Goal: Information Seeking & Learning: Find specific fact

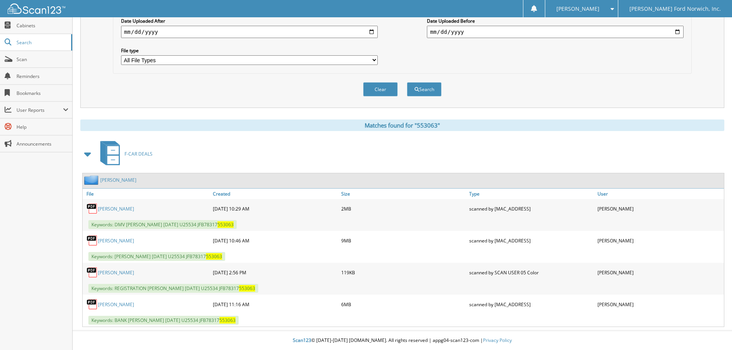
click at [129, 96] on div "Clear Search" at bounding box center [402, 89] width 579 height 31
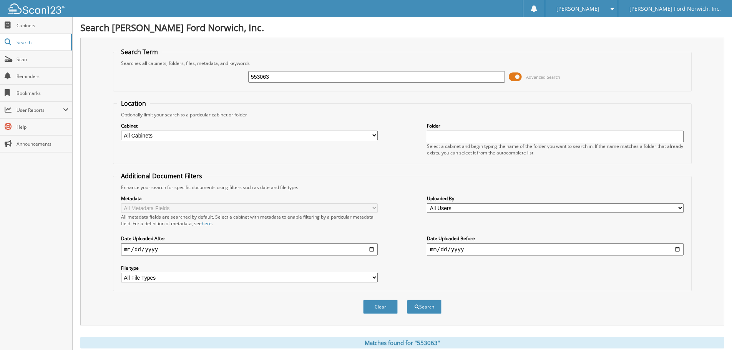
drag, startPoint x: 276, startPoint y: 76, endPoint x: 199, endPoint y: 80, distance: 76.9
click at [199, 80] on div "553063 Advanced Search" at bounding box center [402, 76] width 570 height 21
type input "554303"
click at [407, 300] on button "Search" at bounding box center [424, 307] width 35 height 14
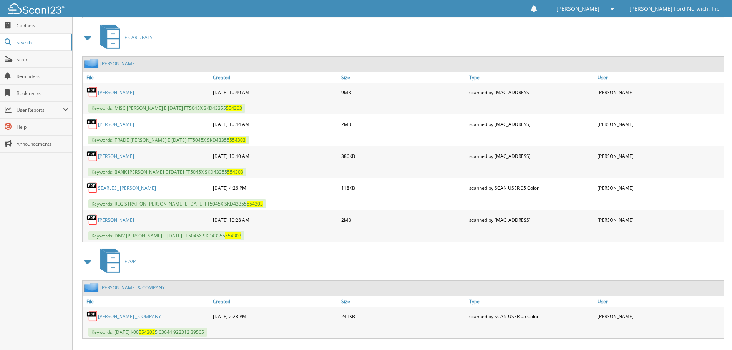
scroll to position [443, 0]
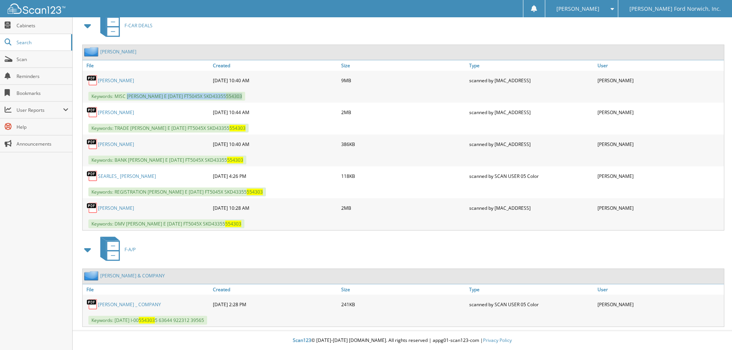
drag, startPoint x: 128, startPoint y: 96, endPoint x: 266, endPoint y: 96, distance: 138.3
click at [266, 96] on div "Keywords: MISC SEARLES, NATHAN E 08/18/2025 FT5045X SKD43355 554303" at bounding box center [403, 96] width 641 height 13
copy span "SEARLES, NATHAN E 08/18/2025 FT5045X SKD43355 554303"
click at [294, 40] on div "F-CAR DEALS" at bounding box center [402, 25] width 644 height 30
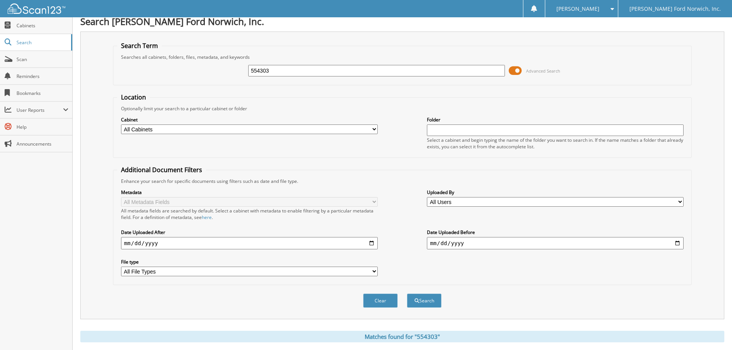
scroll to position [0, 0]
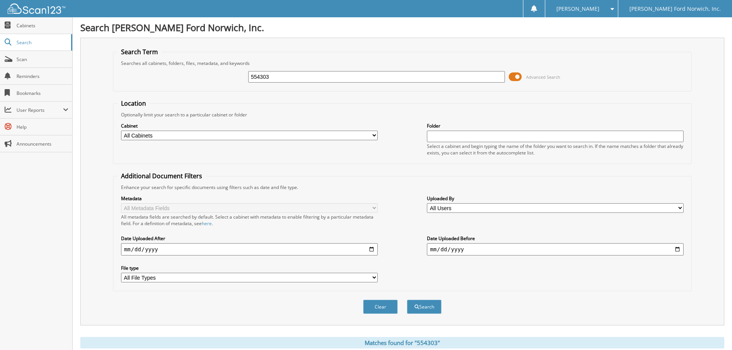
drag, startPoint x: 276, startPoint y: 78, endPoint x: 222, endPoint y: 73, distance: 54.3
click at [222, 73] on div "554303 Advanced Search" at bounding box center [402, 76] width 570 height 21
type input "553592"
click at [407, 300] on button "Search" at bounding box center [424, 307] width 35 height 14
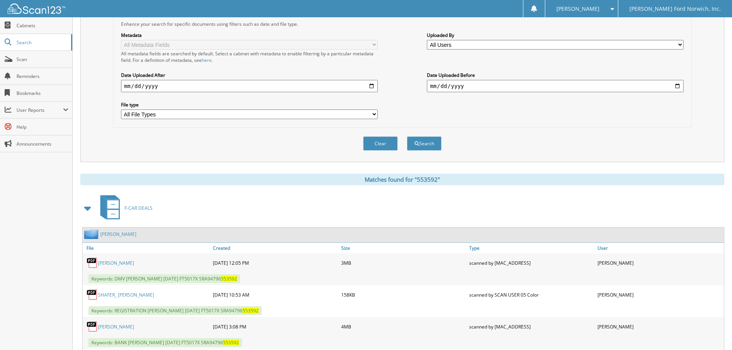
scroll to position [218, 0]
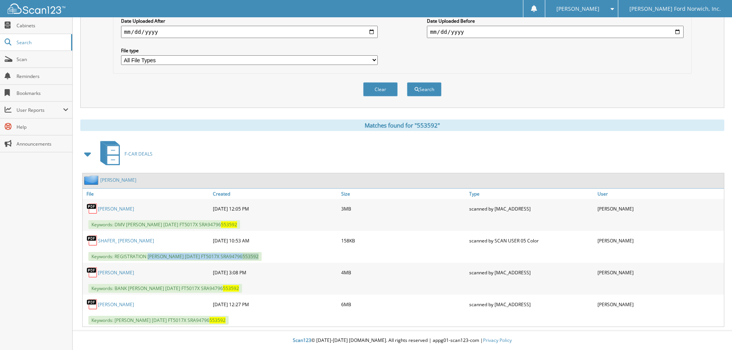
drag, startPoint x: 149, startPoint y: 256, endPoint x: 309, endPoint y: 259, distance: 160.6
click at [309, 259] on div "Keywords: REGISTRATION [PERSON_NAME] [DATE] FT5017X SRA94796 553592" at bounding box center [403, 256] width 641 height 13
copy span "SHAFER, ROGER W 07/31/2025 FT5017X SRA94796 553592"
click at [174, 85] on div "Clear Search" at bounding box center [402, 89] width 579 height 31
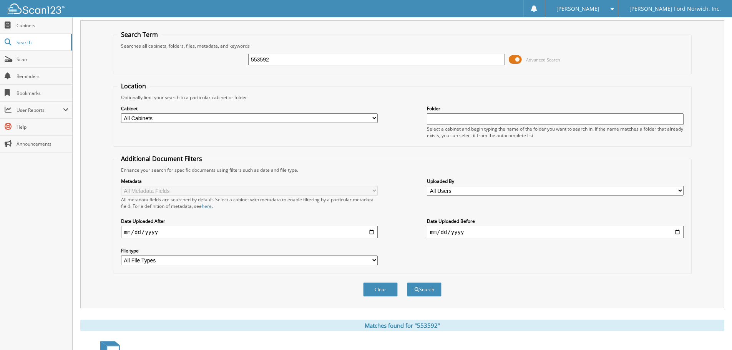
scroll to position [0, 0]
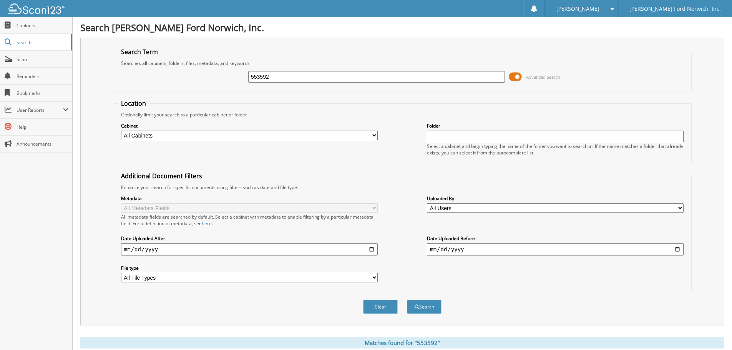
drag, startPoint x: 288, startPoint y: 78, endPoint x: 237, endPoint y: 74, distance: 51.3
click at [237, 74] on div "553592 Advanced Search" at bounding box center [402, 76] width 570 height 21
type input "550648"
click at [407, 300] on button "Search" at bounding box center [424, 307] width 35 height 14
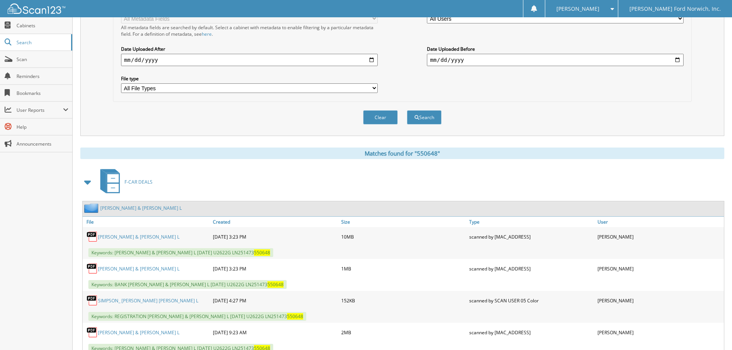
scroll to position [218, 0]
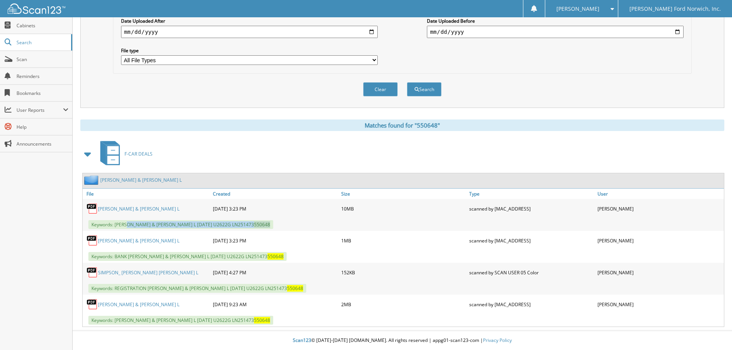
drag, startPoint x: 128, startPoint y: 224, endPoint x: 289, endPoint y: 228, distance: 161.4
click at [289, 228] on div "Keywords: MISC SIMPSON, STEPHEN J & MISTY L 08/16/2025 U2622G LN251473 550648" at bounding box center [403, 224] width 641 height 13
copy span "SIMPSON, STEPHEN J & MISTY L 08/16/2025 U2622G LN251473 550648"
click at [127, 86] on div "Clear Search" at bounding box center [402, 89] width 579 height 31
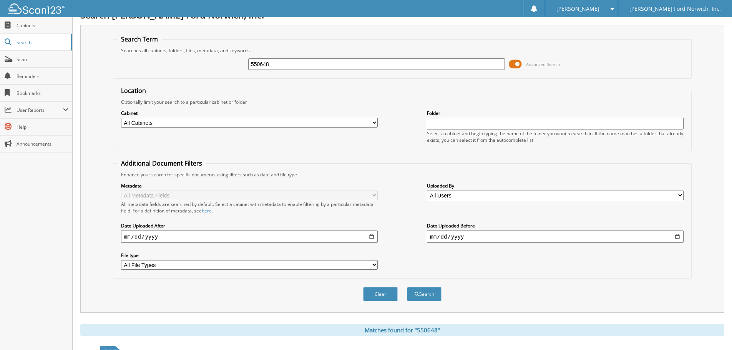
scroll to position [0, 0]
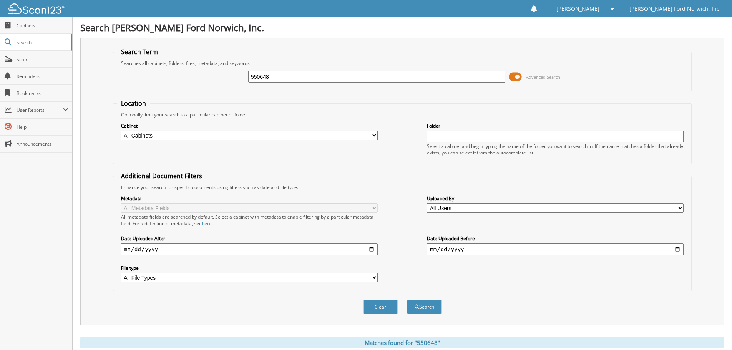
drag, startPoint x: 277, startPoint y: 73, endPoint x: 193, endPoint y: 57, distance: 86.0
click at [193, 57] on fieldset "Search Term Searches all cabinets, folders, files, metadata, and keywords 55064…" at bounding box center [402, 70] width 579 height 44
type input "553998"
click at [407, 300] on button "Search" at bounding box center [424, 307] width 35 height 14
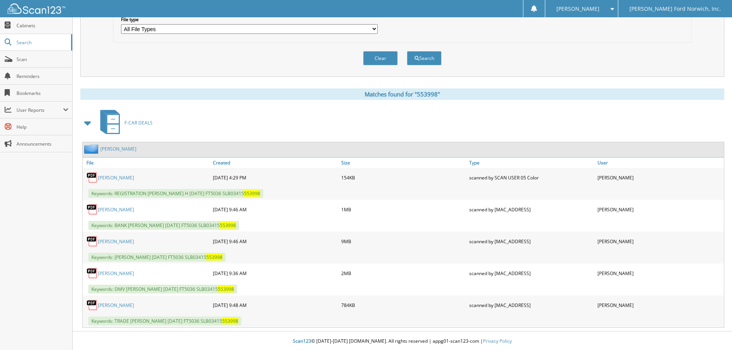
scroll to position [250, 0]
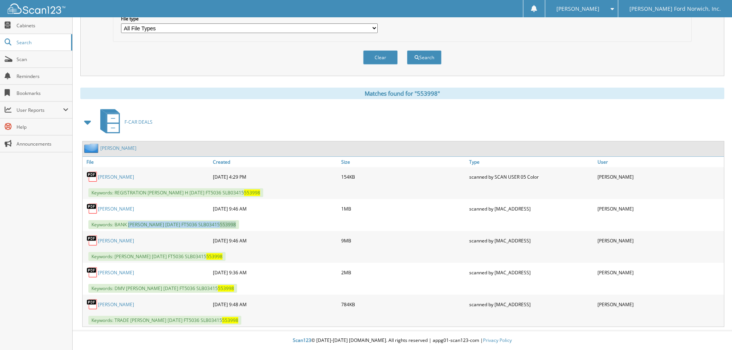
drag, startPoint x: 128, startPoint y: 224, endPoint x: 264, endPoint y: 228, distance: 136.0
click at [264, 228] on div "Keywords: BANK [PERSON_NAME] [DATE] FT5036 SLB03415 553998" at bounding box center [403, 224] width 641 height 13
copy span "[PERSON_NAME] [DATE] FT5036 SLB03415 553998"
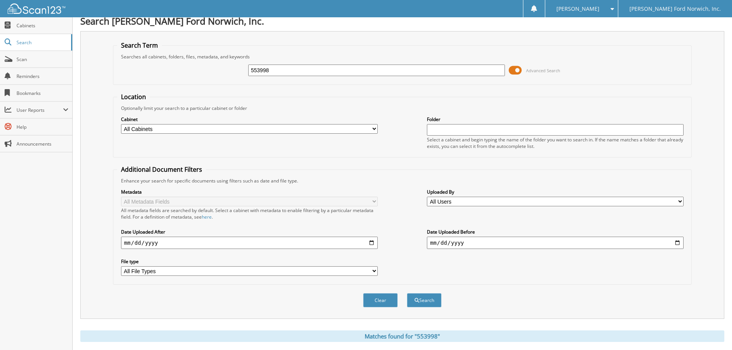
scroll to position [0, 0]
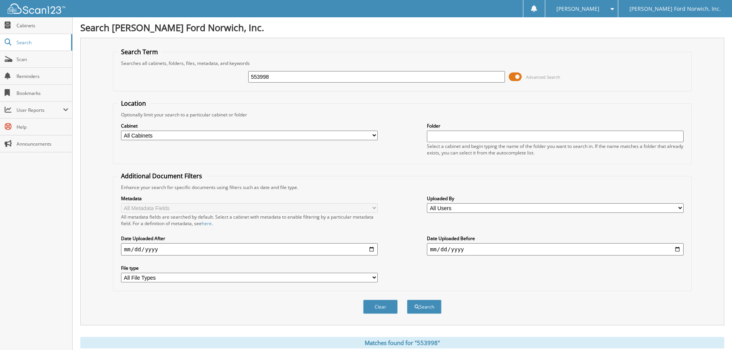
drag, startPoint x: 273, startPoint y: 73, endPoint x: 212, endPoint y: 64, distance: 61.8
click at [212, 64] on fieldset "Search Term Searches all cabinets, folders, files, metadata, and keywords 55399…" at bounding box center [402, 70] width 579 height 44
type input "553961"
click at [407, 300] on button "Search" at bounding box center [424, 307] width 35 height 14
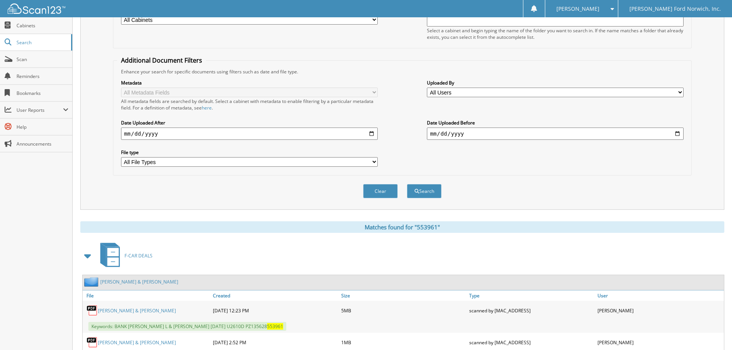
scroll to position [307, 0]
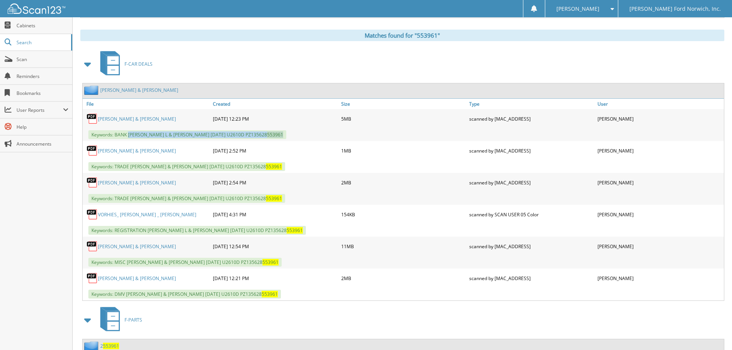
drag, startPoint x: 128, startPoint y: 134, endPoint x: 310, endPoint y: 135, distance: 182.1
click at [310, 135] on div "Keywords: BANK [PERSON_NAME] L & [PERSON_NAME] [DATE] U2610D PZ135628 553961" at bounding box center [403, 134] width 641 height 13
copy span "[PERSON_NAME] L & [PERSON_NAME] [DATE] U2610D PZ135628 553961"
click at [174, 47] on div "Matches found for "553961" F-CAR DEALS [PERSON_NAME] & [PERSON_NAME] File Creat…" at bounding box center [402, 214] width 644 height 368
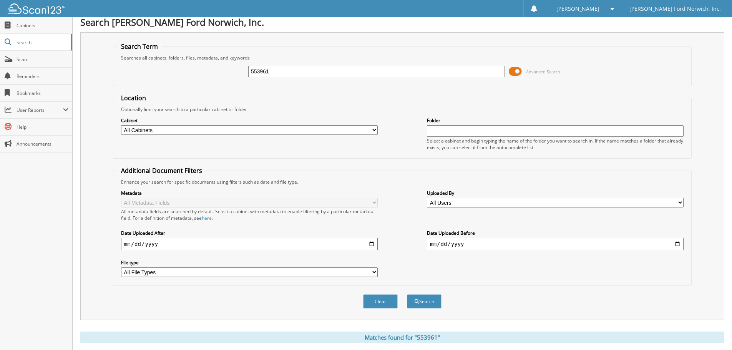
scroll to position [0, 0]
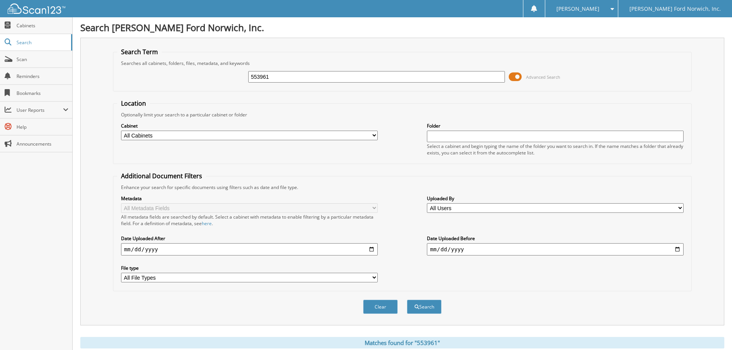
drag, startPoint x: 270, startPoint y: 79, endPoint x: 214, endPoint y: 73, distance: 55.6
click at [214, 73] on div "553961 Advanced Search" at bounding box center [402, 76] width 570 height 21
type input "545585"
click at [407, 300] on button "Search" at bounding box center [424, 307] width 35 height 14
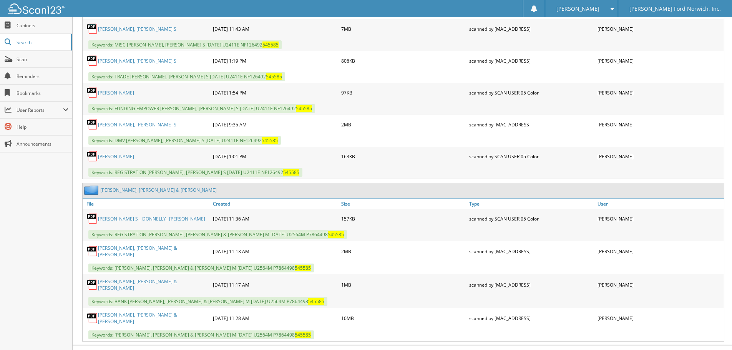
scroll to position [408, 0]
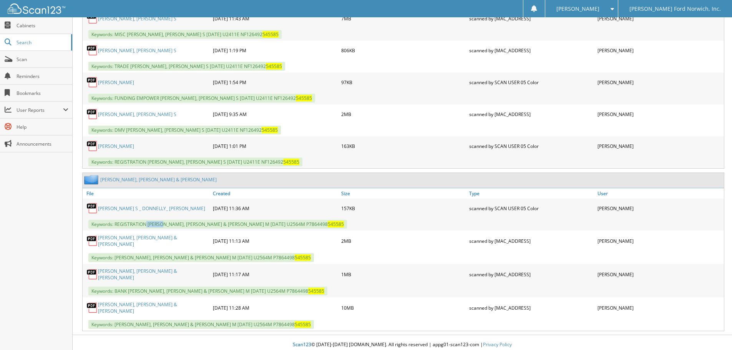
drag, startPoint x: 147, startPoint y: 224, endPoint x: 166, endPoint y: 224, distance: 19.6
click at [166, 224] on span "Keywords: REGISTRATION WHEELER, CONNOR S & DONNELLY, KAYLEE M 07/30/25 U2564M P…" at bounding box center [217, 224] width 259 height 9
click at [174, 191] on link "File" at bounding box center [147, 193] width 128 height 10
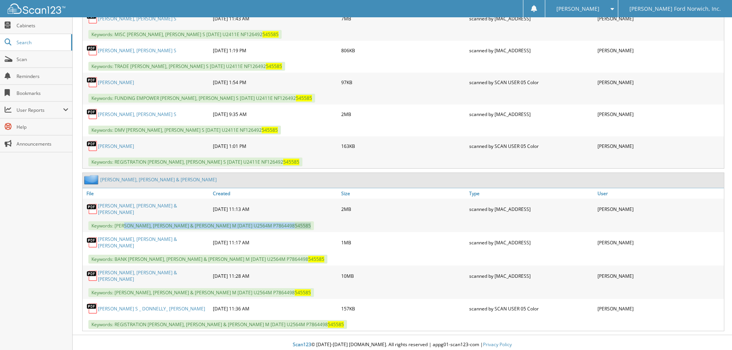
drag, startPoint x: 128, startPoint y: 223, endPoint x: 335, endPoint y: 224, distance: 207.1
click at [366, 227] on div "Keywords: DMV WHEELER, CONNOR S & DONNELLY, KAYLEE M 07/30/25 U2564M P7864498 5…" at bounding box center [403, 225] width 641 height 13
copy span "WHEELER, CONNOR S & DONNELLY, KAYLEE M 07/30/25 U2564M P7864498 545585"
click at [323, 35] on div "Keywords: MISC WHEELER, CONNOR S 03/04/2025 U2411E NF126492 545585" at bounding box center [403, 34] width 641 height 13
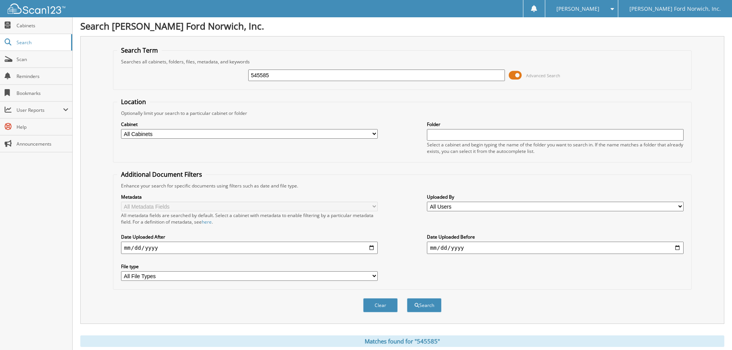
scroll to position [0, 0]
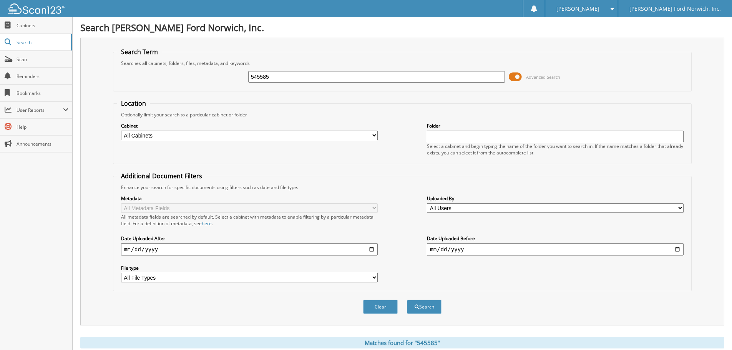
drag, startPoint x: 274, startPoint y: 74, endPoint x: 212, endPoint y: 69, distance: 61.7
click at [212, 69] on div "545585 Advanced Search" at bounding box center [402, 76] width 570 height 21
type input "550994"
click at [407, 300] on button "Search" at bounding box center [424, 307] width 35 height 14
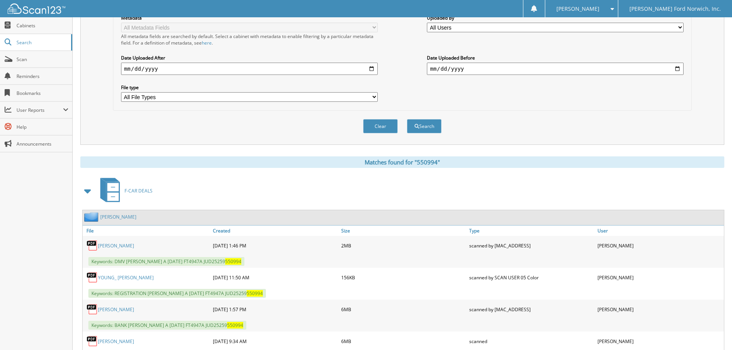
scroll to position [250, 0]
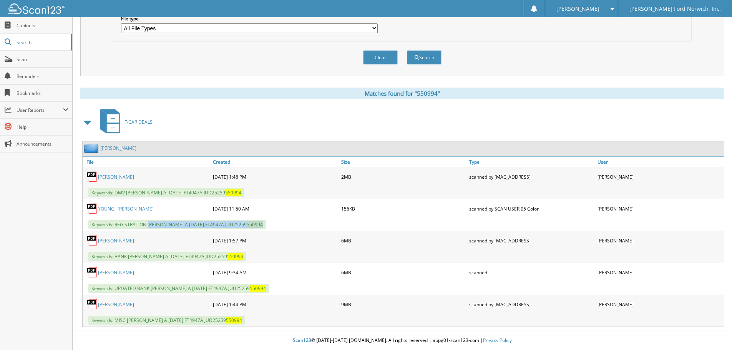
drag, startPoint x: 148, startPoint y: 225, endPoint x: 271, endPoint y: 220, distance: 123.0
click at [271, 220] on div "Keywords: REGISTRATION [PERSON_NAME] A [DATE] FT4947A JUD25259 550994" at bounding box center [403, 224] width 641 height 13
copy span "[PERSON_NAME] A [DATE] FT4947A JUD25259 550994"
click at [148, 88] on div "Matches found for "550994"" at bounding box center [402, 94] width 644 height 12
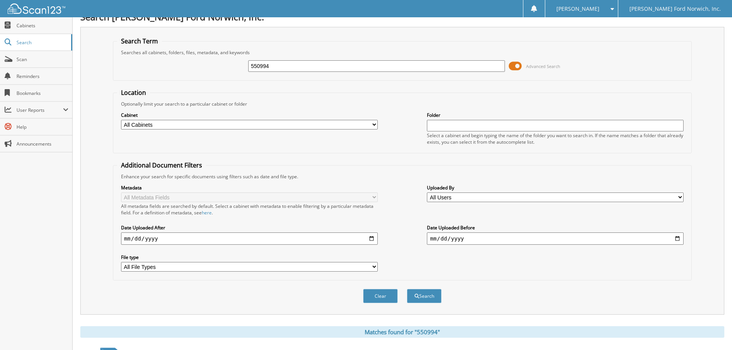
scroll to position [0, 0]
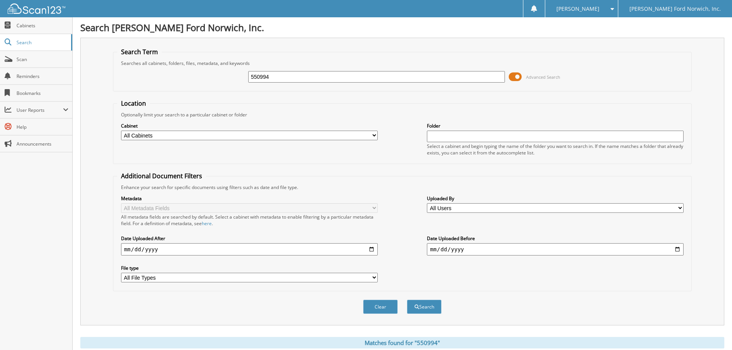
drag, startPoint x: 277, startPoint y: 79, endPoint x: 209, endPoint y: 68, distance: 68.5
click at [209, 68] on div "550994 Advanced Search" at bounding box center [402, 76] width 570 height 21
type input "B10908"
click at [407, 300] on button "Search" at bounding box center [424, 307] width 35 height 14
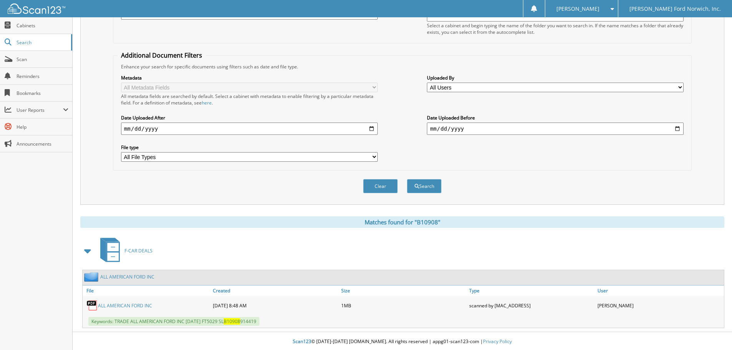
scroll to position [122, 0]
drag, startPoint x: 130, startPoint y: 320, endPoint x: 270, endPoint y: 322, distance: 140.6
click at [270, 322] on div "Keywords: TRADE ALL AMERICAN FORD INC [DATE] FT5029 SL B10908 914419" at bounding box center [403, 320] width 641 height 13
copy span "ALL AMERICAN FORD INC 08/20/2025 FT5029 SL B10908 914419"
click at [125, 46] on div "Location Optionally limit your search to a particular cabinet or folder Cabinet…" at bounding box center [402, 73] width 579 height 192
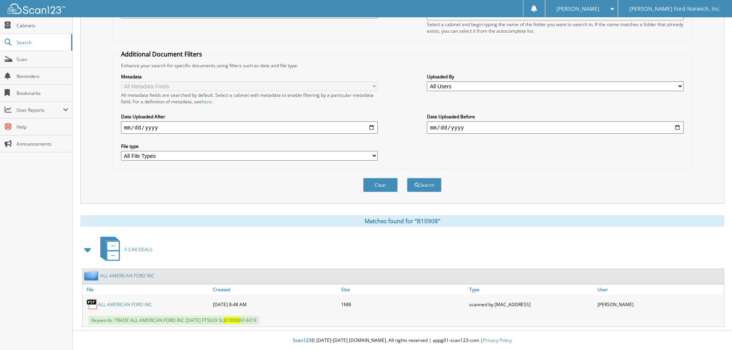
scroll to position [0, 0]
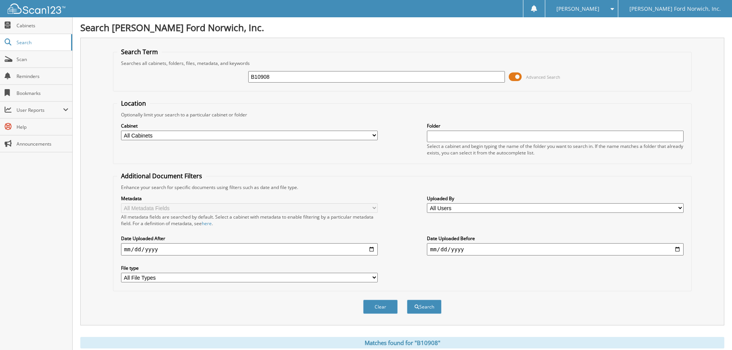
drag, startPoint x: 283, startPoint y: 76, endPoint x: 166, endPoint y: 66, distance: 117.6
click at [166, 66] on div "B10908 Advanced Search" at bounding box center [402, 76] width 570 height 21
type input "C19254"
click at [407, 300] on button "Search" at bounding box center [424, 307] width 35 height 14
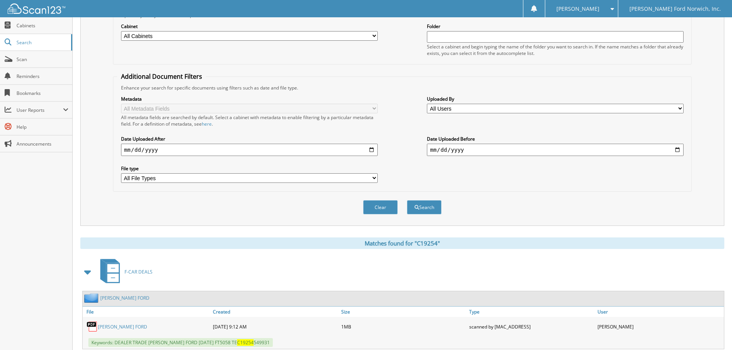
scroll to position [122, 0]
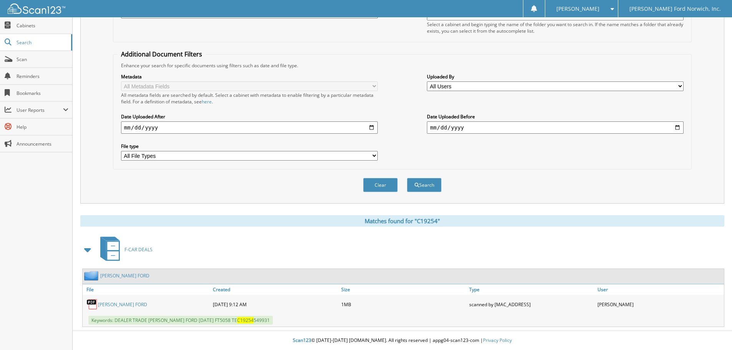
drag, startPoint x: 149, startPoint y: 320, endPoint x: 253, endPoint y: 316, distance: 104.2
click at [278, 317] on div "Keywords: DEALER TRADE [PERSON_NAME] FORD [DATE] FT5058 TE C19254 549931" at bounding box center [403, 320] width 641 height 13
copy span "BIDLEMAN FORD 08/29/2025 FT5058 TE C19254 549931"
click at [174, 29] on div "Cabinet All Cabinets F-A/P F-CAR DEALS F-FUNDING F-PARTS F-SERVICE Folder" at bounding box center [402, 17] width 570 height 42
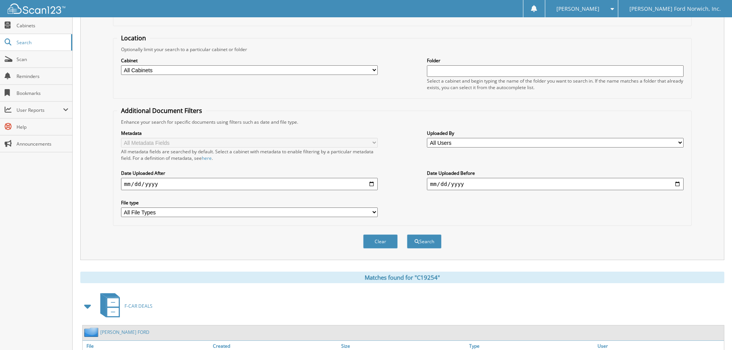
scroll to position [0, 0]
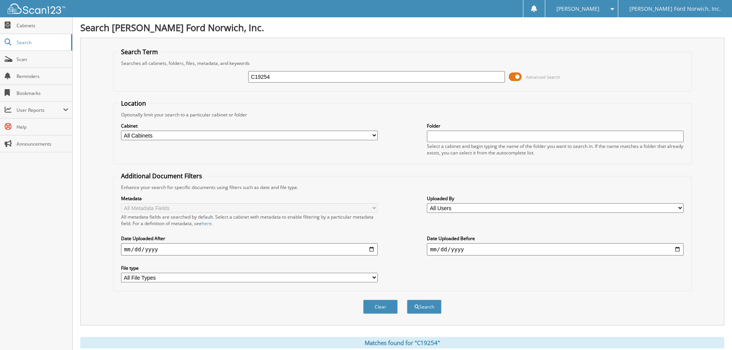
drag, startPoint x: 270, startPoint y: 75, endPoint x: 255, endPoint y: 75, distance: 14.6
click at [255, 75] on input "C19254" at bounding box center [376, 77] width 257 height 12
type input "C09596"
click at [407, 300] on button "Search" at bounding box center [424, 307] width 35 height 14
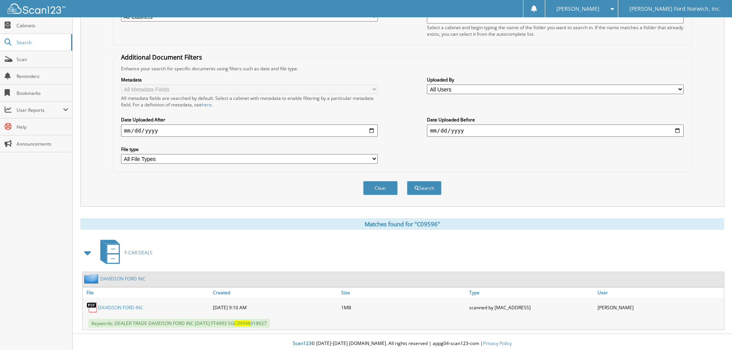
scroll to position [122, 0]
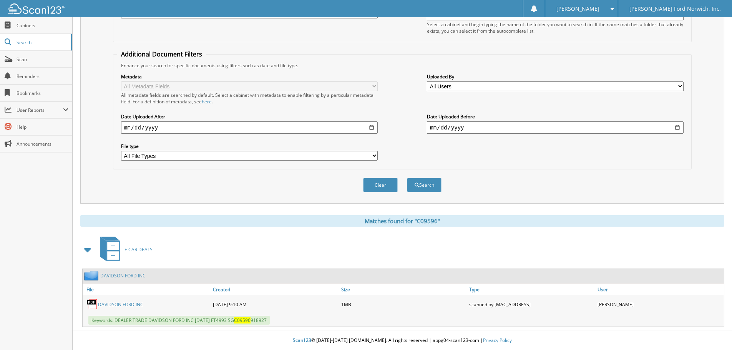
drag, startPoint x: 149, startPoint y: 320, endPoint x: 282, endPoint y: 318, distance: 132.9
click at [282, 318] on div "Keywords: DEALER TRADE DAVIDSON FORD INC 08/08/2025 FT4993 SG C09596 918927" at bounding box center [403, 320] width 641 height 13
copy span "DAVIDSON FORD INC 08/08/2025 FT4993 SG C09596 918927"
click at [117, 56] on legend "Additional Document Filters" at bounding box center [161, 54] width 89 height 8
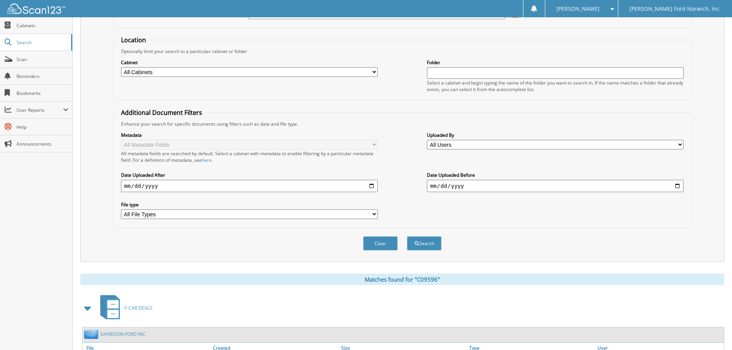
scroll to position [0, 0]
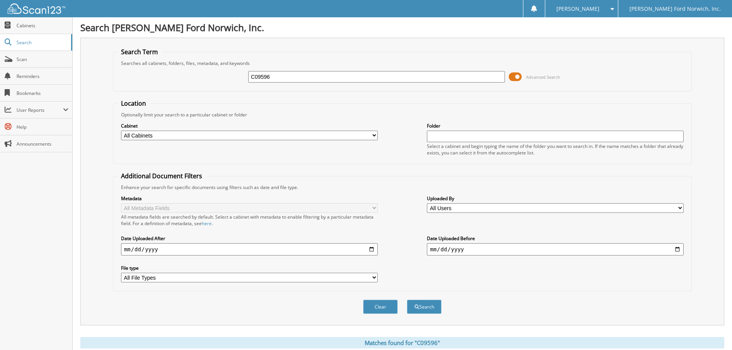
drag, startPoint x: 271, startPoint y: 75, endPoint x: 188, endPoint y: 74, distance: 83.4
click at [188, 74] on div "C09596 Advanced Search" at bounding box center [402, 76] width 570 height 21
type input "C54930"
click at [407, 300] on button "Search" at bounding box center [424, 307] width 35 height 14
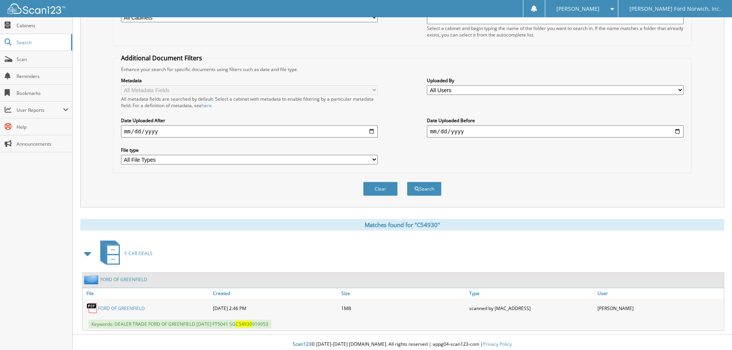
scroll to position [122, 0]
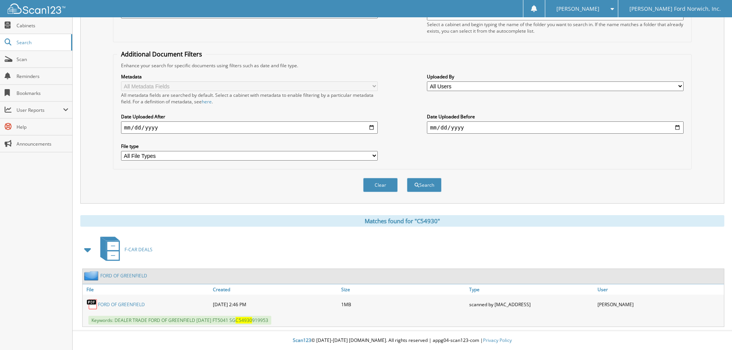
drag, startPoint x: 148, startPoint y: 321, endPoint x: 244, endPoint y: 325, distance: 96.9
click at [298, 323] on div "Keywords: DEALER TRADE FORD OF GREENFIELD 08/22/2025 FT5041 SG C54930 919953" at bounding box center [403, 320] width 641 height 13
copy span "FORD OF GREENFIELD 08/22/2025 FT5041 SG C54930 919953"
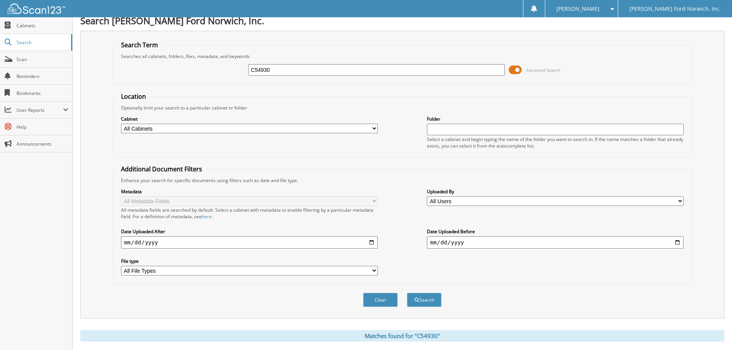
scroll to position [0, 0]
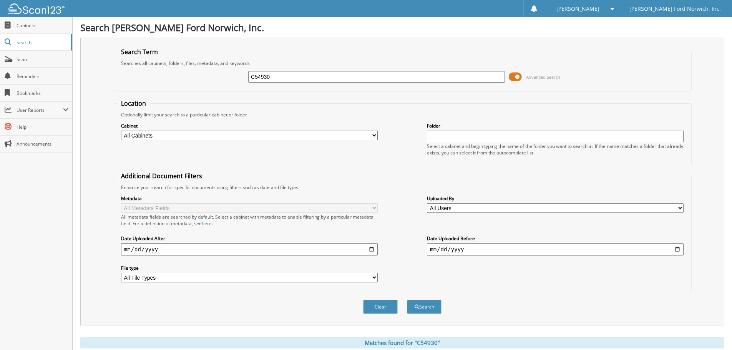
drag, startPoint x: 270, startPoint y: 78, endPoint x: 197, endPoint y: 72, distance: 74.0
click at [197, 72] on div "C54930 Advanced Search" at bounding box center [402, 76] width 570 height 21
type input "A87129"
click at [407, 300] on button "Search" at bounding box center [424, 307] width 35 height 14
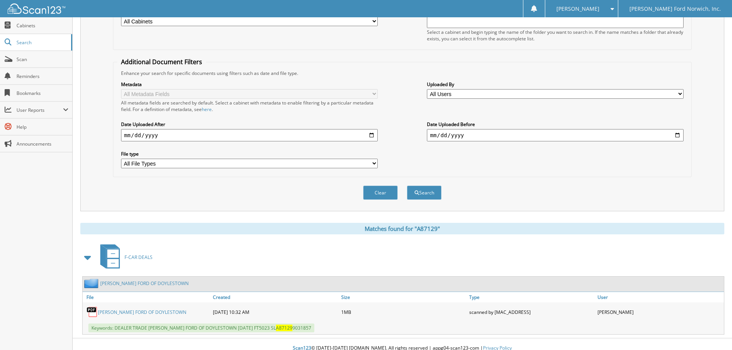
scroll to position [122, 0]
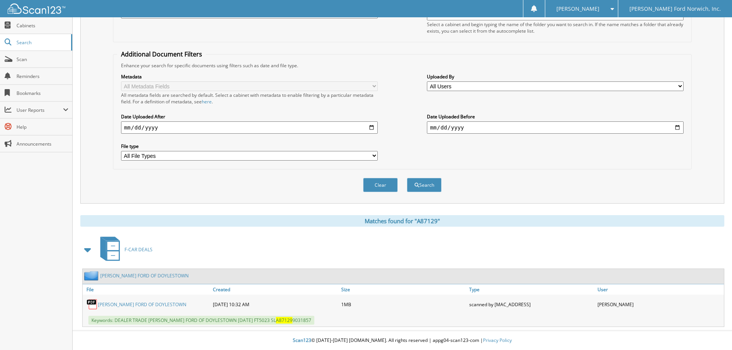
drag, startPoint x: 149, startPoint y: 319, endPoint x: 312, endPoint y: 322, distance: 163.3
click at [312, 322] on span "Keywords: DEALER TRADE [PERSON_NAME] FORD OF DOYLESTOWN [DATE] FT5023 SL A87129…" at bounding box center [201, 320] width 226 height 9
copy span "[PERSON_NAME] FORD OF DOYLESTOWN [DATE] FT5023 SL A87129 9031857"
click at [106, 166] on div "Search Term Searches all cabinets, folders, files, metadata, and keywords A8712…" at bounding box center [402, 60] width 644 height 288
drag, startPoint x: 76, startPoint y: 76, endPoint x: 86, endPoint y: 78, distance: 9.7
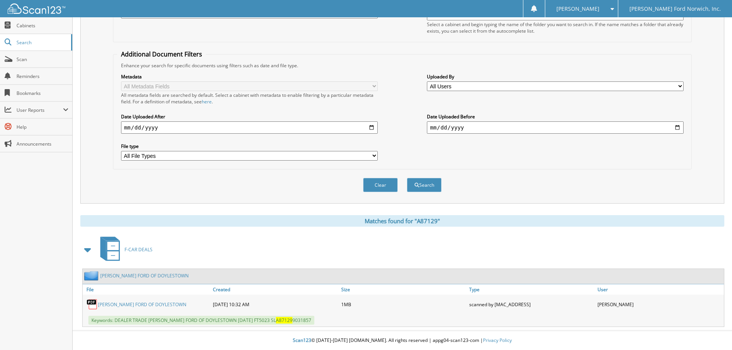
click at [84, 78] on div "Search [PERSON_NAME] Ford Norwich, Inc. Search Term Searches all cabinets, fold…" at bounding box center [402, 114] width 659 height 472
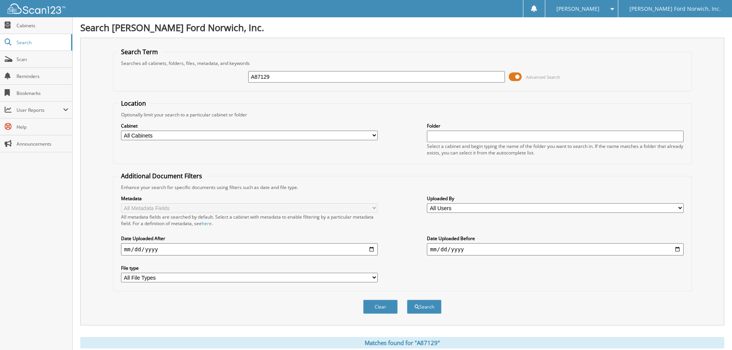
drag, startPoint x: 282, startPoint y: 75, endPoint x: 210, endPoint y: 75, distance: 71.5
click at [210, 75] on div "A87129 Advanced Search" at bounding box center [402, 76] width 570 height 21
type input "C27254"
click at [407, 300] on button "Search" at bounding box center [424, 307] width 35 height 14
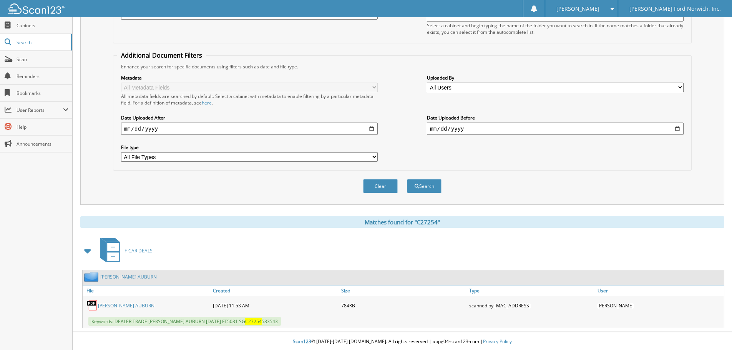
scroll to position [122, 0]
click at [147, 318] on span "Keywords: DEALER TRADE IRA FORD AUBURN 08/14/2025 FT5031 SG C27254 533543" at bounding box center [184, 320] width 192 height 9
click at [156, 295] on div "IRA FORD AUBURN 08-23-2025 11:53 AM 784KB" at bounding box center [403, 304] width 641 height 19
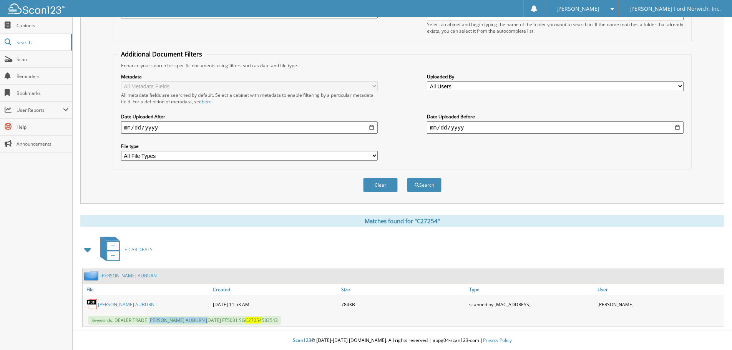
drag, startPoint x: 149, startPoint y: 320, endPoint x: 204, endPoint y: 320, distance: 55.3
click at [204, 320] on span "Keywords: DEALER TRADE IRA FORD AUBURN 08/14/2025 FT5031 SG C27254 533543" at bounding box center [184, 320] width 192 height 9
click at [149, 346] on div "Scan123 © 1996-2025 scan123.com. All rights reserved | appg04-scan123-com | Pri…" at bounding box center [402, 340] width 659 height 19
drag, startPoint x: 148, startPoint y: 320, endPoint x: 277, endPoint y: 320, distance: 128.3
click at [277, 321] on div "Keywords: DEALER TRADE IRA FORD AUBURN 08/14/2025 FT5031 SG C27254 533543" at bounding box center [403, 320] width 641 height 13
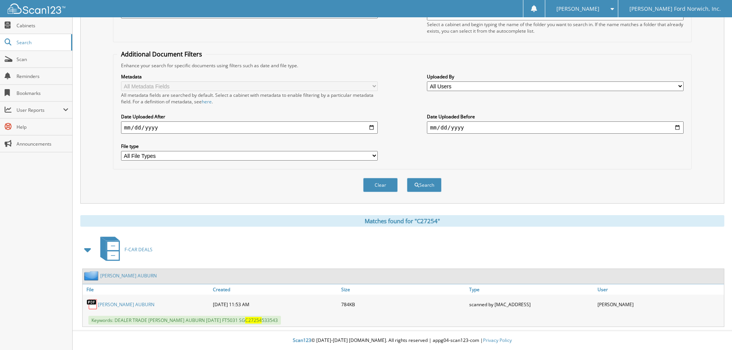
copy span "IRA FORD AUBURN 08/14/2025 FT5031 SG C27254 533543"
click at [143, 182] on div "Clear Search" at bounding box center [402, 184] width 579 height 31
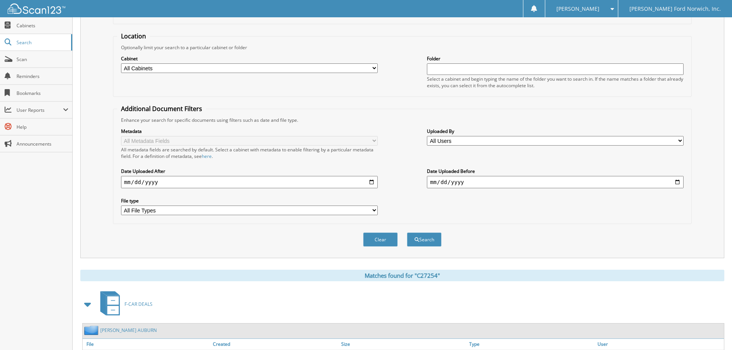
scroll to position [0, 0]
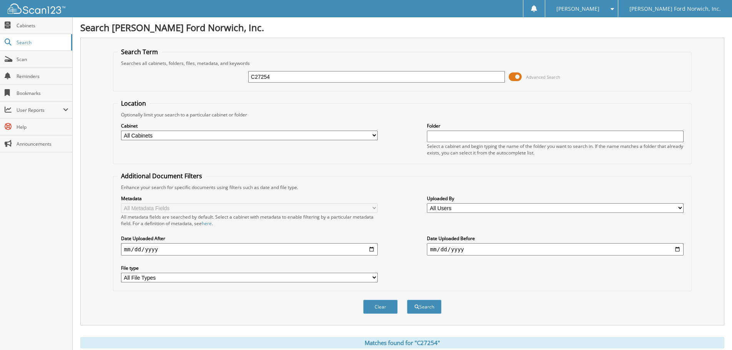
drag, startPoint x: 280, startPoint y: 77, endPoint x: 194, endPoint y: 77, distance: 85.3
click at [194, 77] on div "C27254 Advanced Search" at bounding box center [402, 76] width 570 height 21
type input "B44480"
click at [407, 300] on button "Search" at bounding box center [424, 307] width 35 height 14
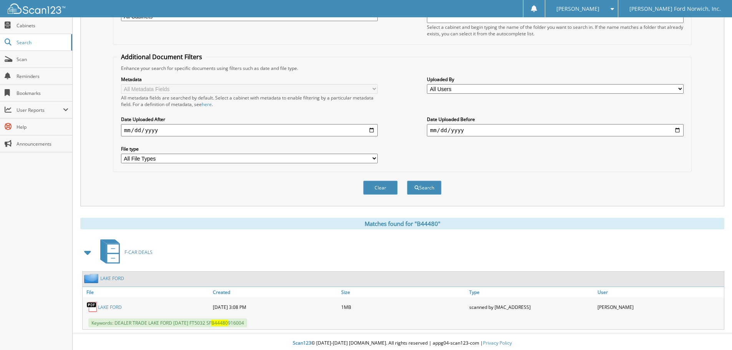
scroll to position [122, 0]
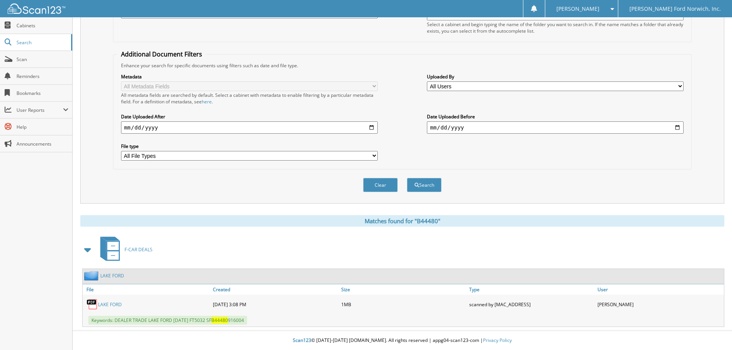
drag, startPoint x: 149, startPoint y: 319, endPoint x: 267, endPoint y: 323, distance: 118.0
click at [267, 323] on div "Keywords: DEALER TRADE LAKE FORD [DATE] FT5032 SF B44480 916004" at bounding box center [403, 320] width 641 height 13
copy span "LAKE FORD [DATE] FT5032 SF B44480 916004"
click at [166, 38] on fieldset "Location Optionally limit your search to a particular cabinet or folder Cabinet…" at bounding box center [402, 9] width 579 height 65
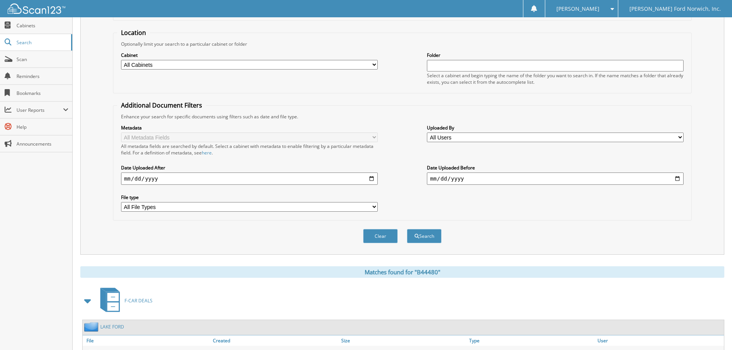
scroll to position [0, 0]
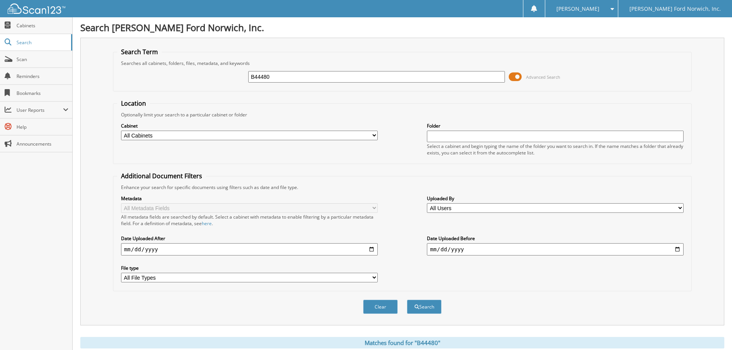
drag, startPoint x: 282, startPoint y: 78, endPoint x: 205, endPoint y: 71, distance: 77.1
click at [205, 71] on div "B44480 Advanced Search" at bounding box center [402, 76] width 570 height 21
type input "F02981"
click at [407, 300] on button "Search" at bounding box center [424, 307] width 35 height 14
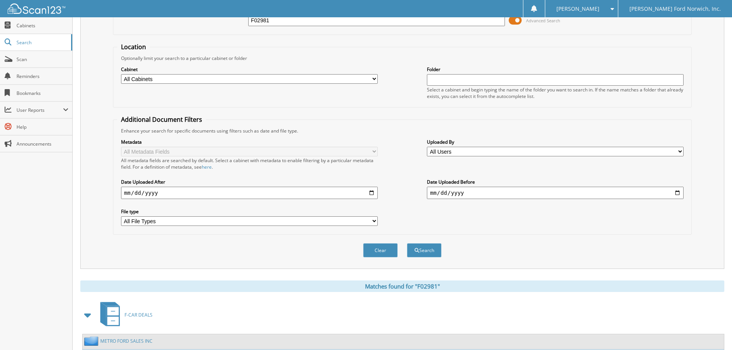
scroll to position [122, 0]
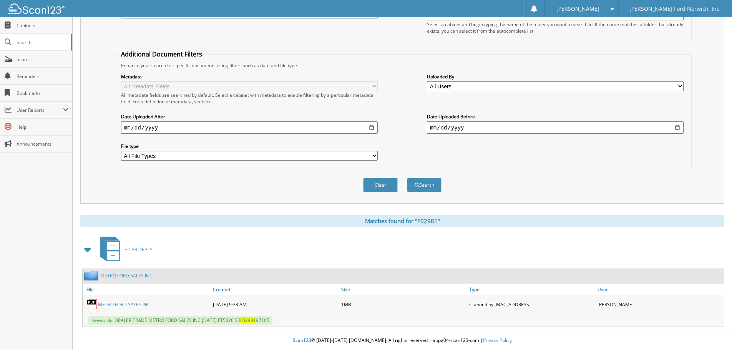
drag, startPoint x: 149, startPoint y: 320, endPoint x: 289, endPoint y: 319, distance: 140.2
click at [289, 319] on div "Keywords: DEALER TRADE METRO FORD SALES INC 08/06/2025 FT5026 SR F02981 97165" at bounding box center [403, 320] width 641 height 13
copy span "METRO FORD SALES INC 08/06/2025 FT5026 SR F02981 97165"
click at [303, 28] on div "Cabinet All Cabinets F-A/P F-CAR DEALS F-FUNDING F-PARTS F-SERVICE Folder" at bounding box center [402, 17] width 570 height 42
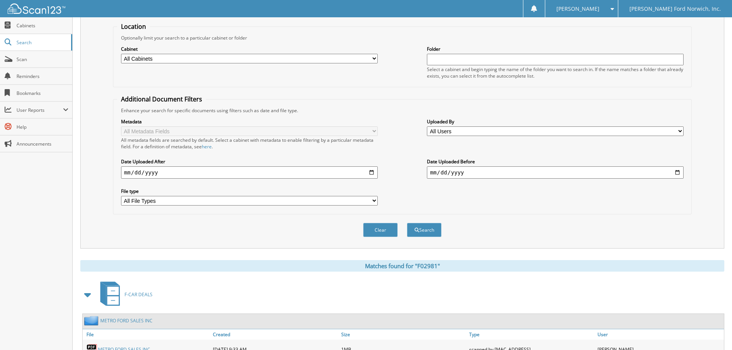
scroll to position [0, 0]
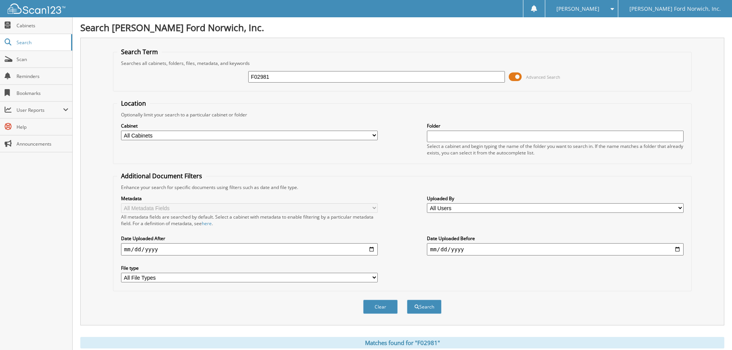
drag, startPoint x: 278, startPoint y: 74, endPoint x: 182, endPoint y: 75, distance: 96.0
click at [182, 75] on div "F02981 Advanced Search" at bounding box center [402, 76] width 570 height 21
type input "E83078"
click at [407, 300] on button "Search" at bounding box center [424, 307] width 35 height 14
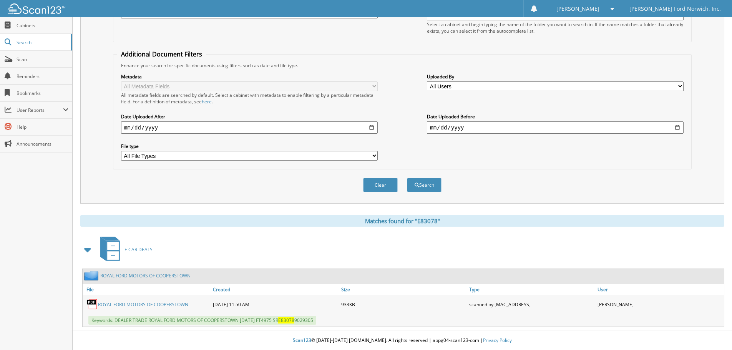
scroll to position [122, 0]
drag, startPoint x: 149, startPoint y: 319, endPoint x: 326, endPoint y: 320, distance: 177.5
click at [316, 320] on span "Keywords: DEALER TRADE ROYAL FORD MOTORS OF COOPERSTOWN [DATE] FT4975 SR E83078…" at bounding box center [202, 320] width 228 height 9
copy span "ROYAL FORD MOTORS OF COOPERSTOWN [DATE] FT4975 SR E83078 9029305"
click at [182, 30] on div "Cabinet All Cabinets F-A/P F-CAR DEALS F-FUNDING F-PARTS F-SERVICE Folder" at bounding box center [402, 17] width 570 height 42
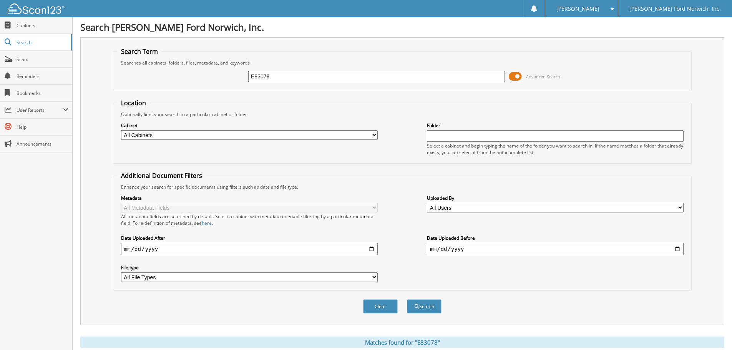
scroll to position [0, 0]
drag, startPoint x: 254, startPoint y: 76, endPoint x: 315, endPoint y: 77, distance: 61.1
click at [314, 77] on input "E83078" at bounding box center [376, 77] width 257 height 12
type input "E62845"
click at [407, 300] on button "Search" at bounding box center [424, 307] width 35 height 14
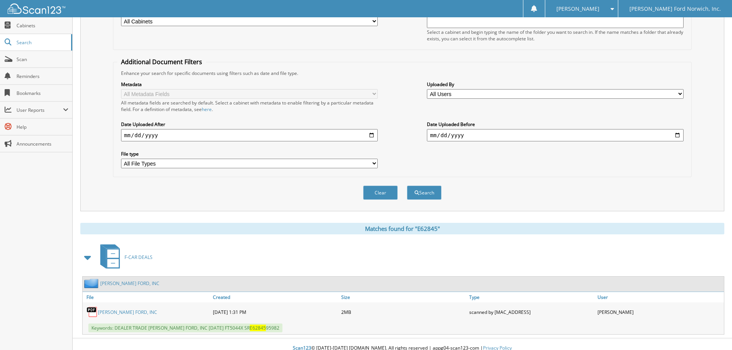
scroll to position [122, 0]
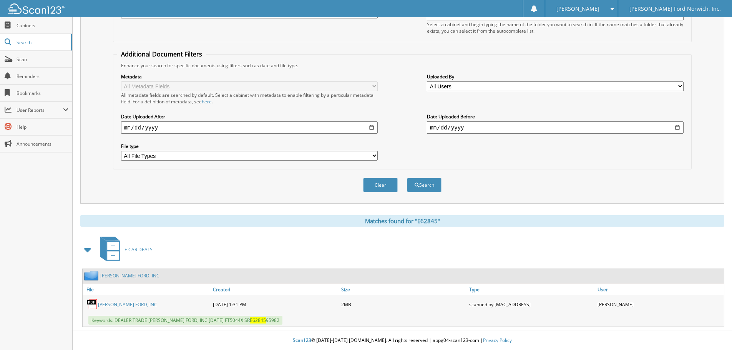
drag, startPoint x: 149, startPoint y: 320, endPoint x: 284, endPoint y: 320, distance: 134.8
click at [284, 320] on div "Keywords: DEALER TRADE [PERSON_NAME] FORD, INC [DATE] FT5044X SR E62845 95982" at bounding box center [403, 320] width 641 height 13
copy span "[PERSON_NAME] [PERSON_NAME], INC [DATE] FT5044X SR E62845 95982"
